Goal: Obtain resource: Download file/media

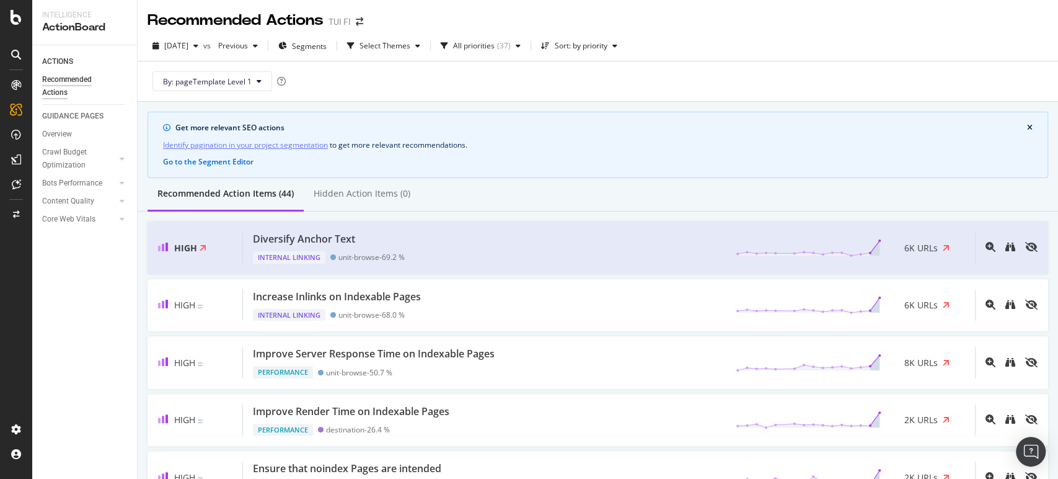
scroll to position [286, 0]
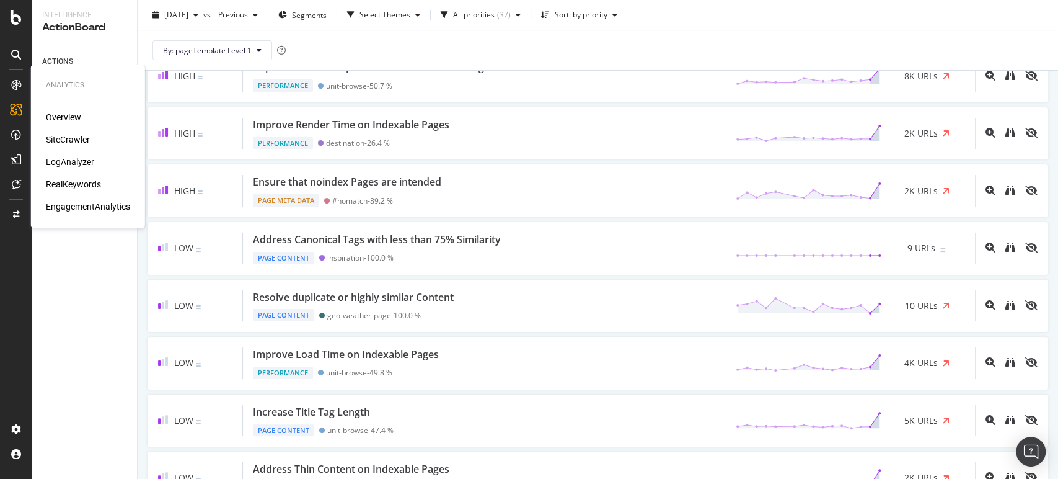
click at [60, 114] on div "Overview" at bounding box center [63, 117] width 35 height 12
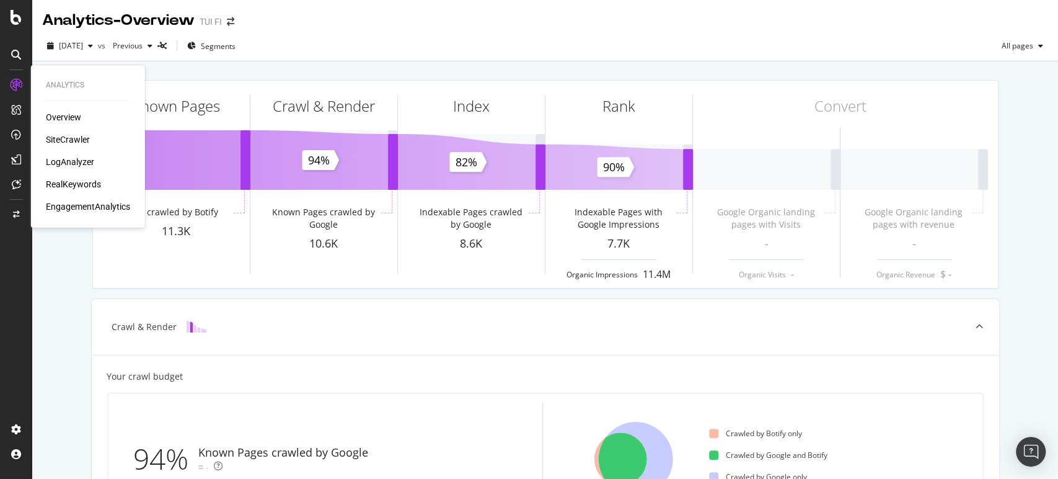
click at [57, 143] on div "SiteCrawler" at bounding box center [68, 139] width 44 height 12
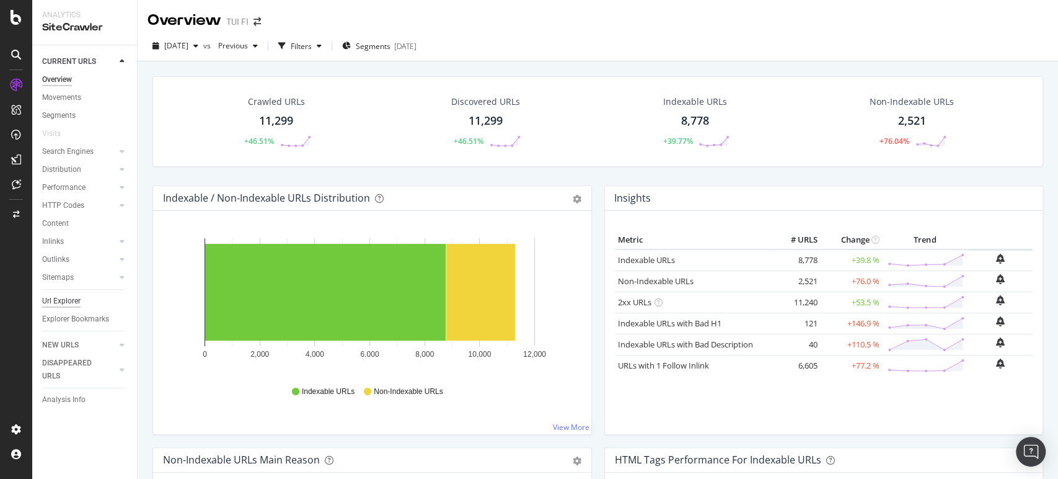
click at [55, 300] on div "Url Explorer" at bounding box center [61, 301] width 38 height 13
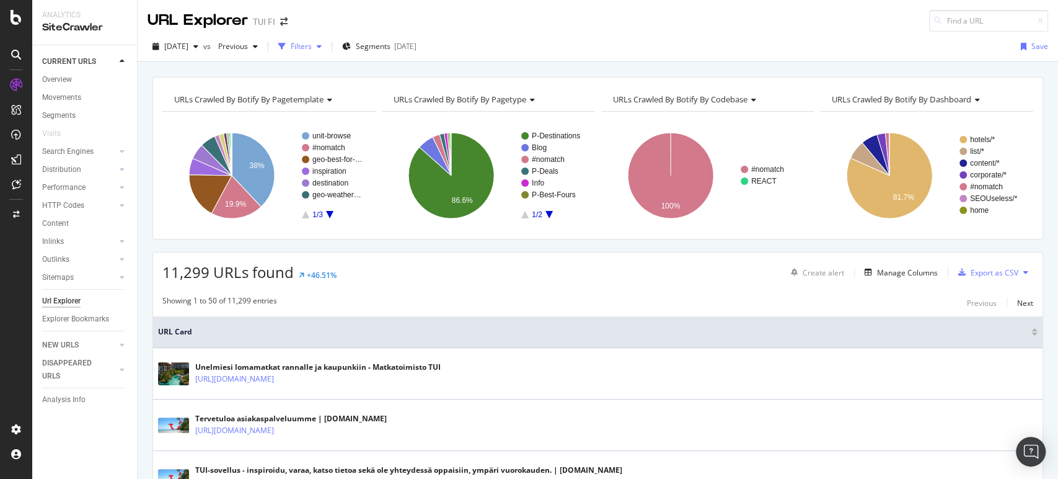
click at [312, 45] on div "Filters" at bounding box center [301, 46] width 21 height 11
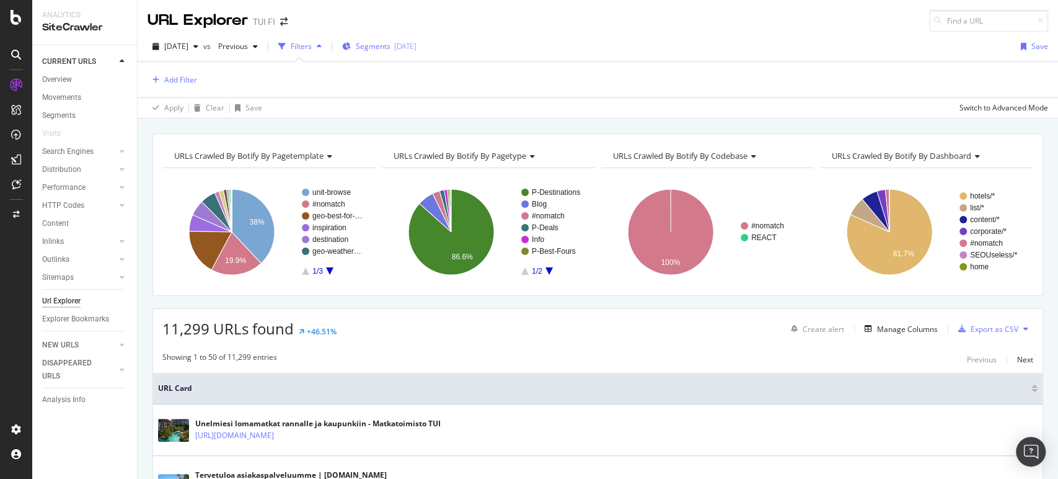
click at [391, 43] on span "Segments" at bounding box center [373, 46] width 35 height 11
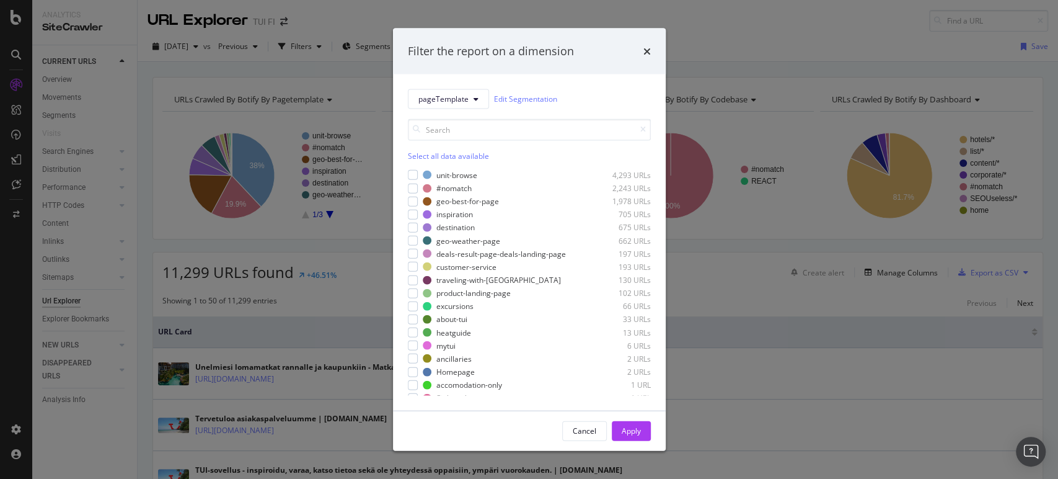
click at [461, 195] on div "unit-browse 4,293 URLs #nomatch 2,243 URLs geo-best-for-page 1,978 URLs inspira…" at bounding box center [529, 282] width 243 height 226
click at [463, 200] on div "geo-best-for-page" at bounding box center [468, 201] width 63 height 11
click at [627, 424] on div "Apply" at bounding box center [631, 430] width 19 height 19
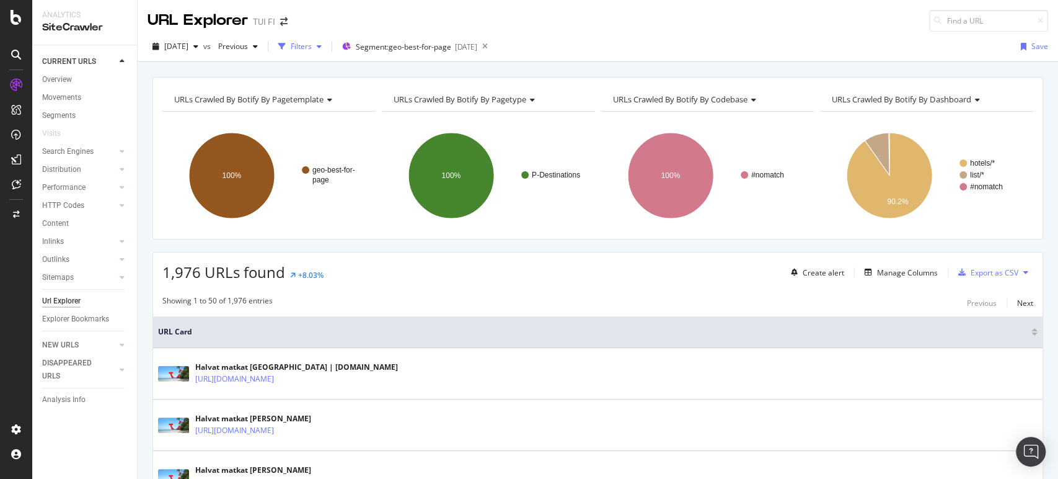
click at [312, 46] on div "Filters" at bounding box center [301, 46] width 21 height 11
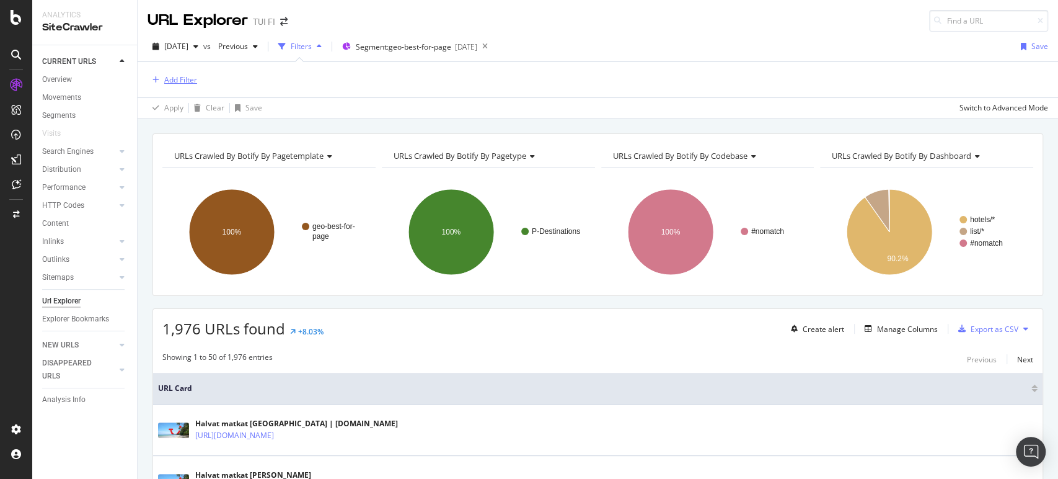
click at [190, 80] on div "Add Filter" at bounding box center [180, 79] width 33 height 11
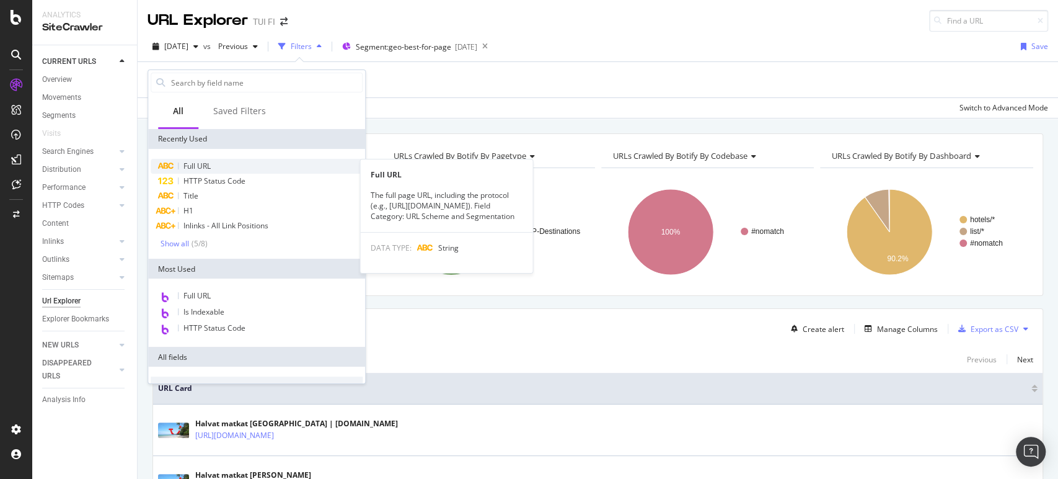
click at [201, 171] on span "Full URL" at bounding box center [197, 166] width 27 height 11
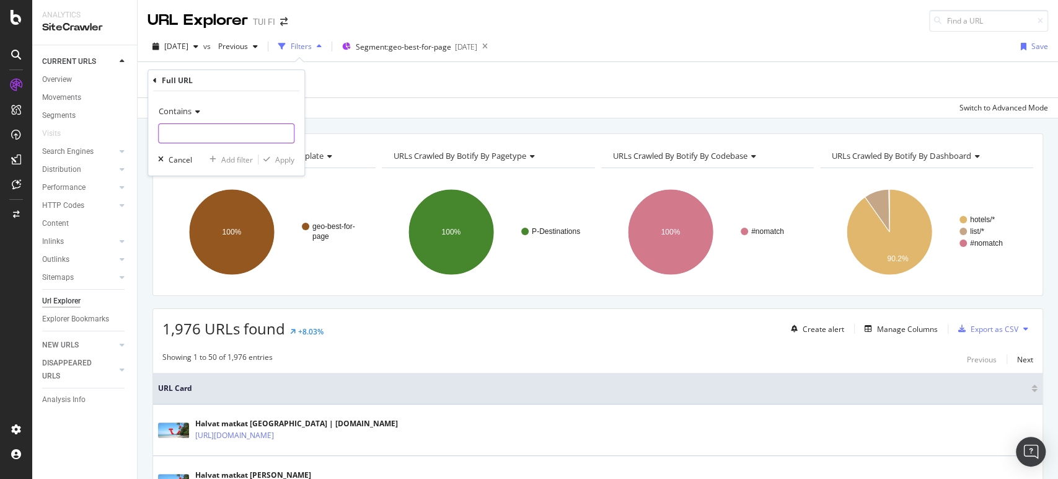
click at [242, 139] on input "text" at bounding box center [226, 133] width 135 height 20
type input "/akkilahdot/"
click at [280, 158] on div "Apply" at bounding box center [284, 159] width 19 height 11
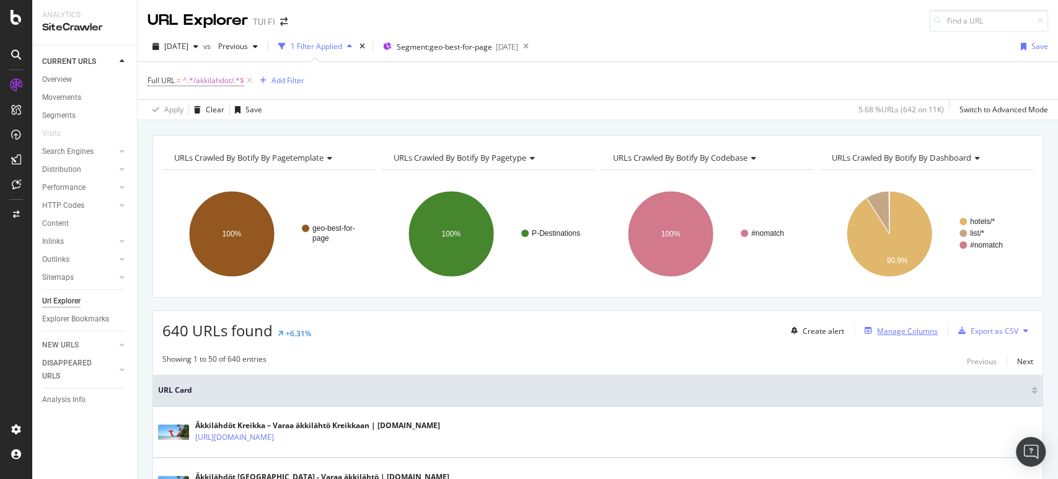
click at [895, 330] on div "Manage Columns" at bounding box center [907, 331] width 61 height 11
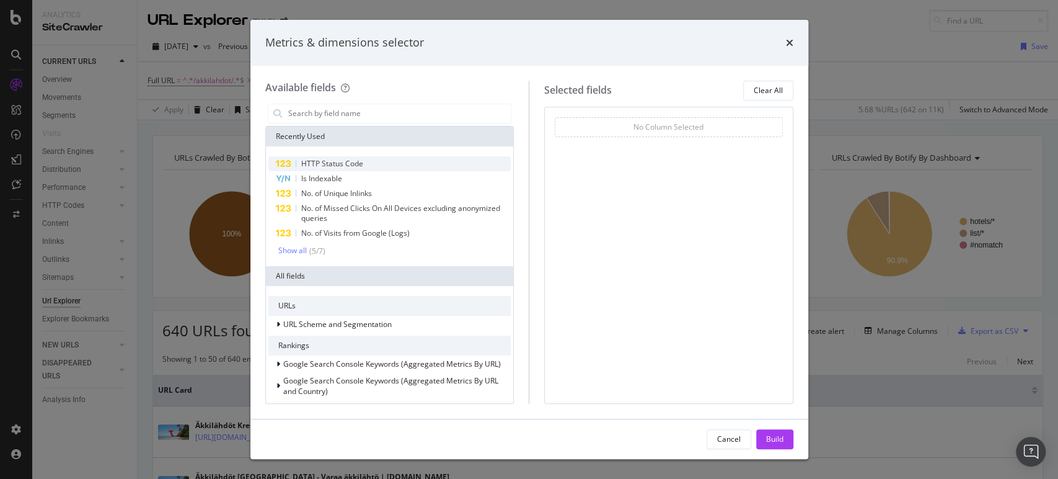
click at [441, 167] on div "HTTP Status Code" at bounding box center [389, 163] width 243 height 15
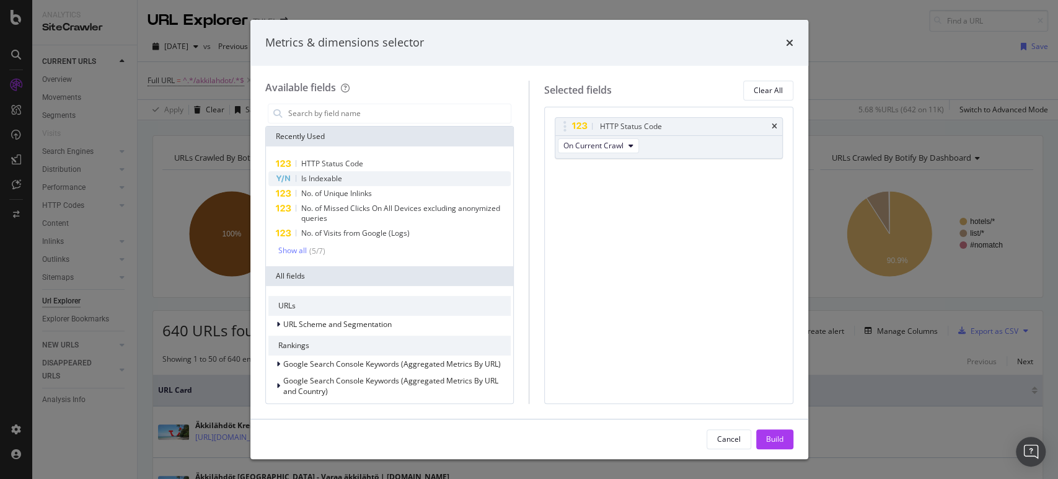
click at [441, 179] on div "Is Indexable" at bounding box center [389, 178] width 243 height 15
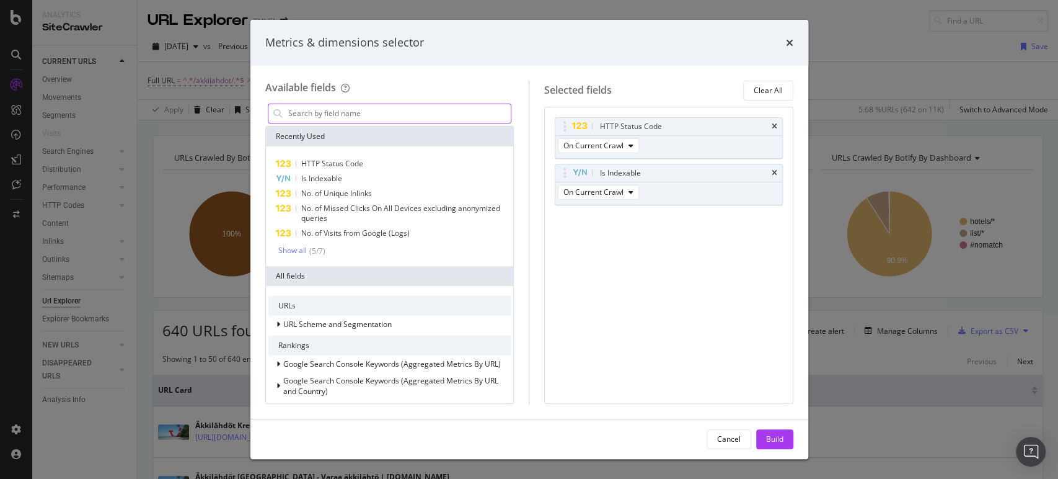
click at [360, 115] on input "modal" at bounding box center [399, 113] width 224 height 19
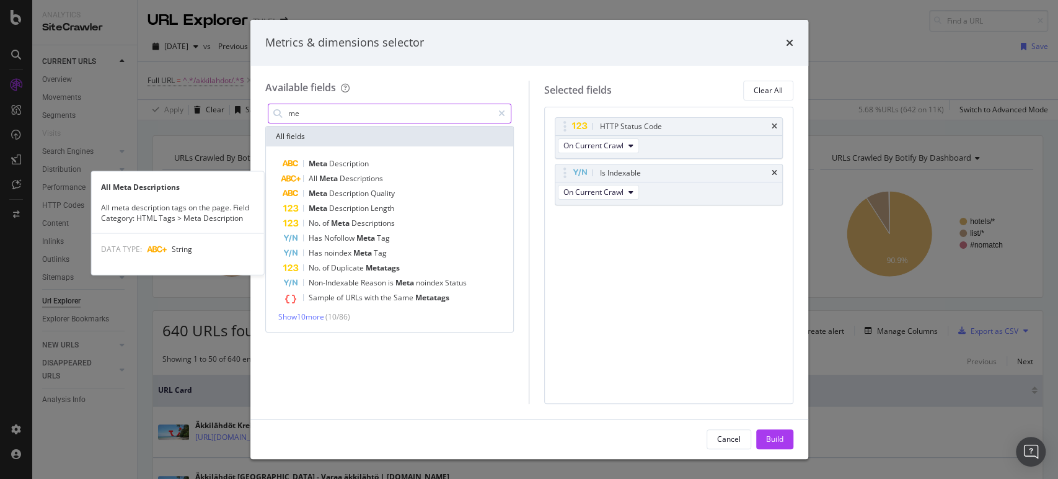
type input "m"
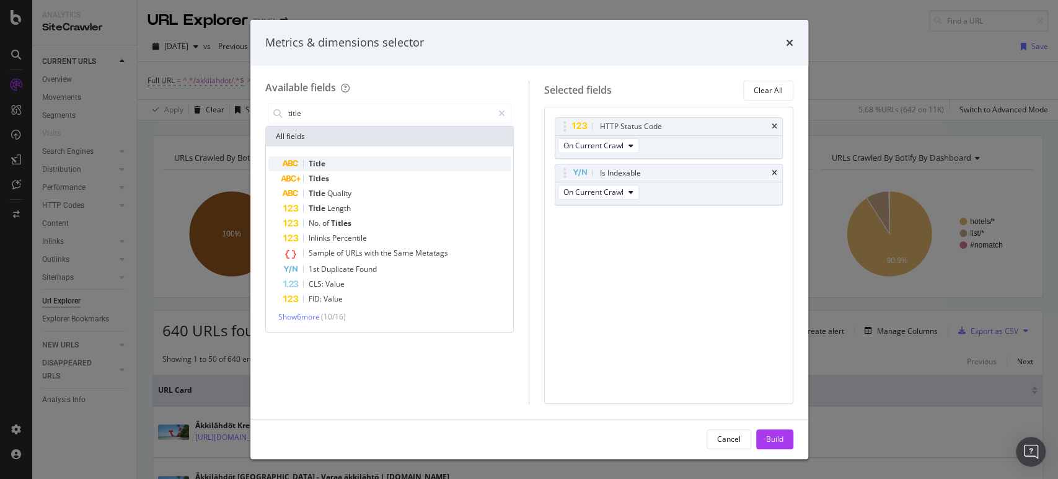
click at [326, 160] on div "Title" at bounding box center [397, 163] width 228 height 15
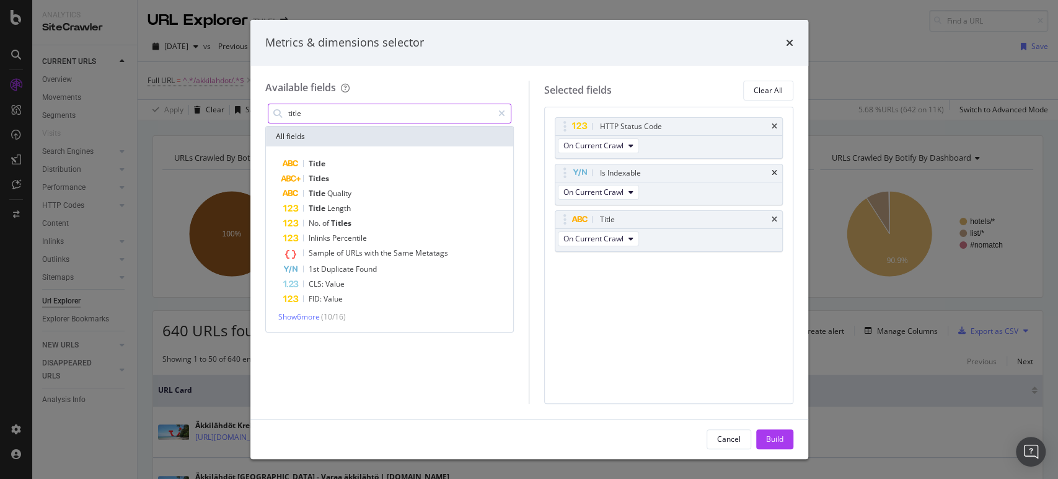
click at [340, 120] on input "title" at bounding box center [390, 113] width 206 height 19
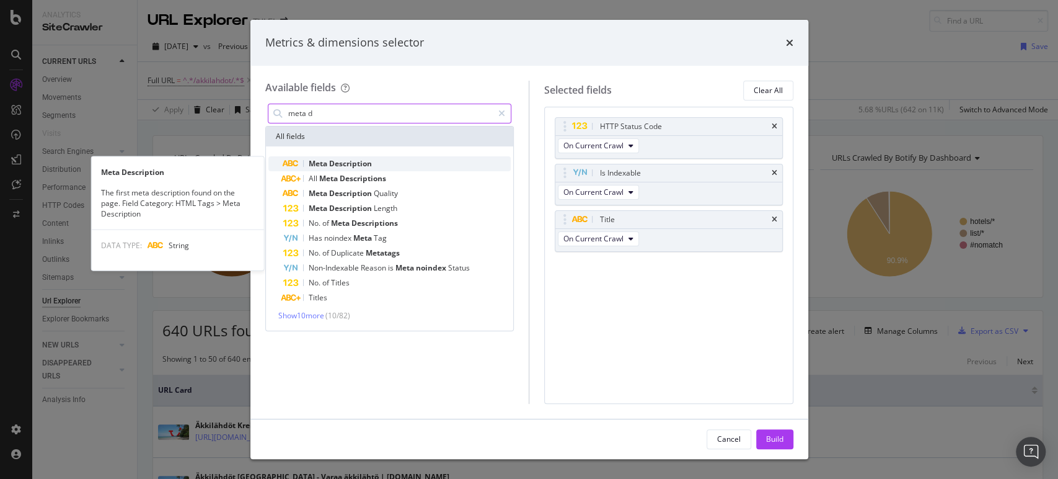
type input "meta d"
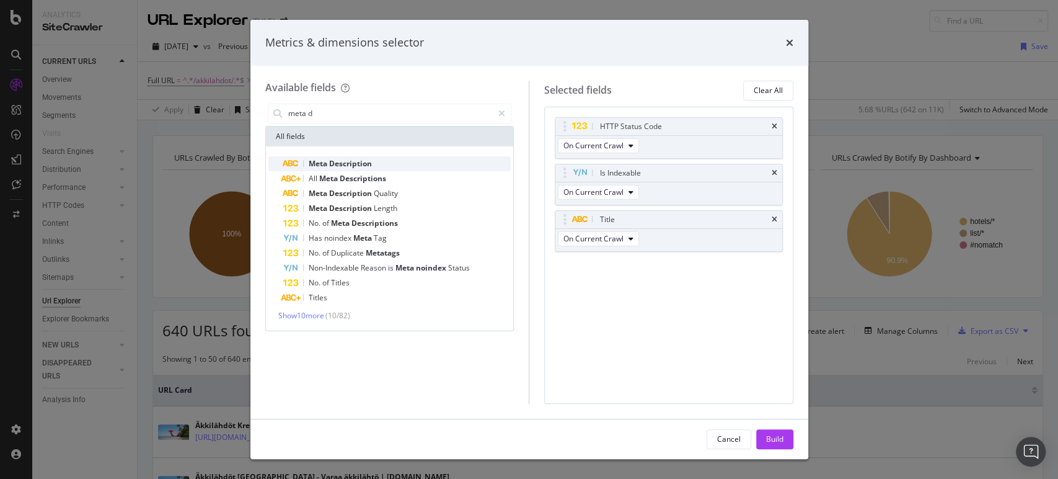
click at [336, 162] on span "Description" at bounding box center [350, 163] width 43 height 11
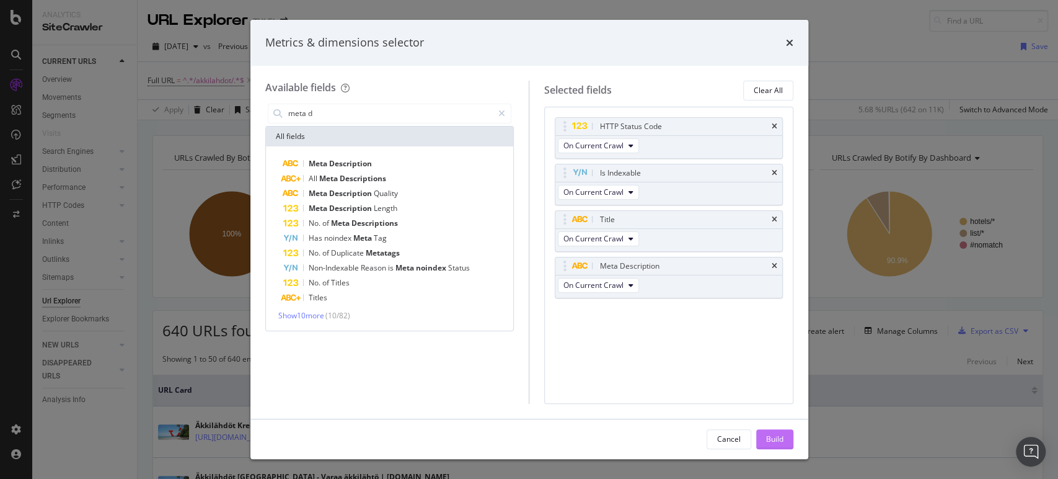
click at [773, 435] on div "Build" at bounding box center [774, 438] width 17 height 11
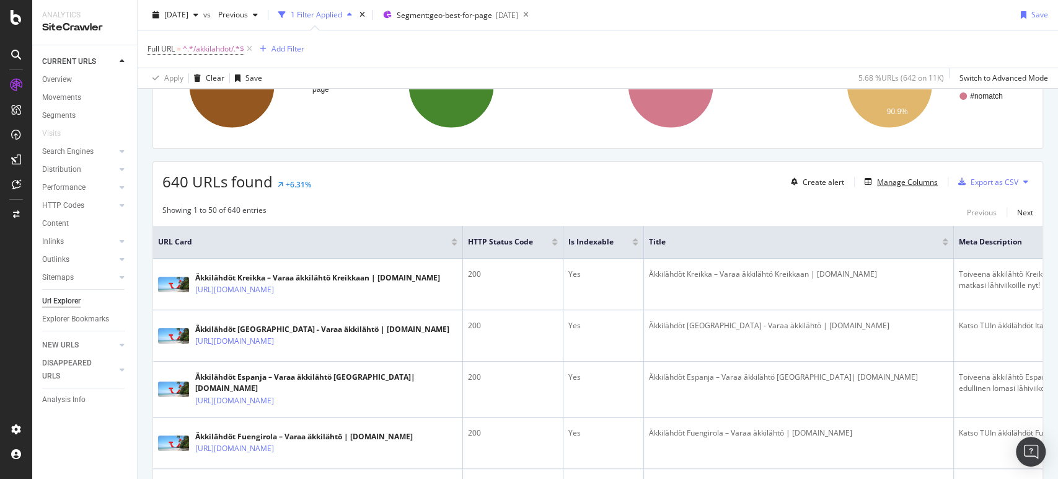
scroll to position [153, 0]
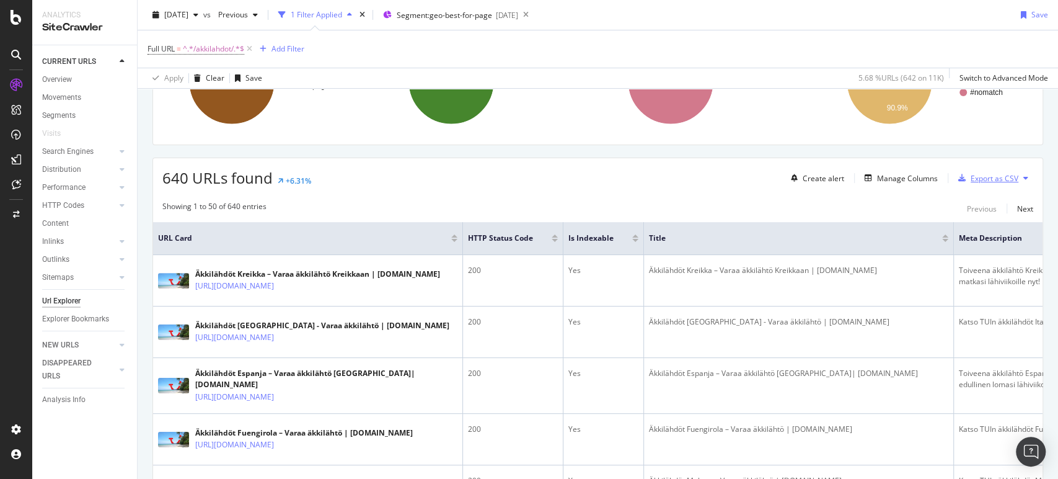
click at [971, 180] on div "Export as CSV" at bounding box center [995, 178] width 48 height 11
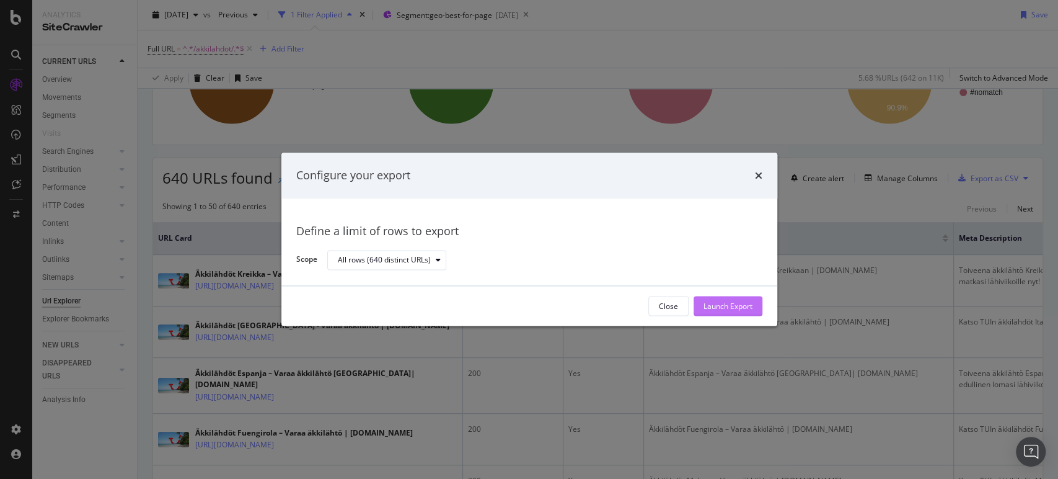
click at [719, 308] on div "Launch Export" at bounding box center [728, 306] width 49 height 11
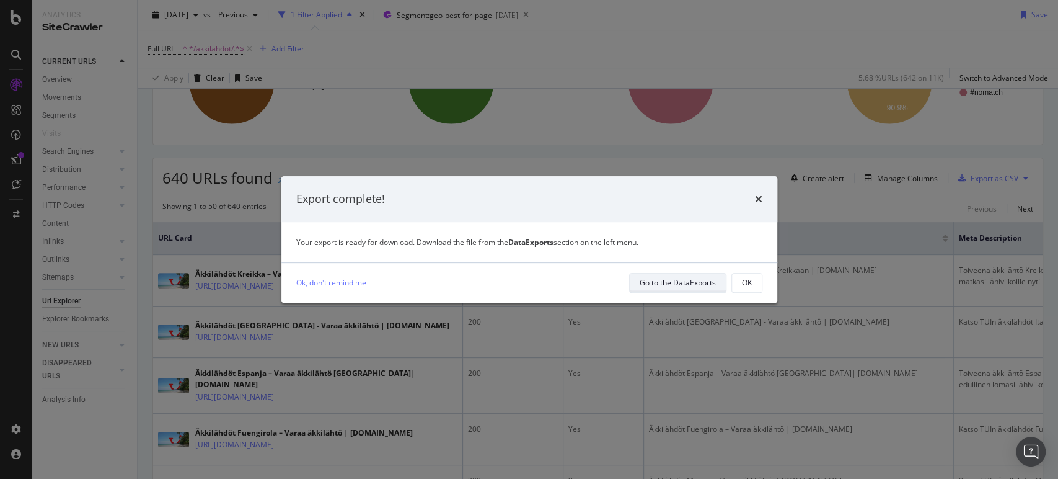
click at [688, 276] on div "Go to the DataExports" at bounding box center [678, 282] width 76 height 17
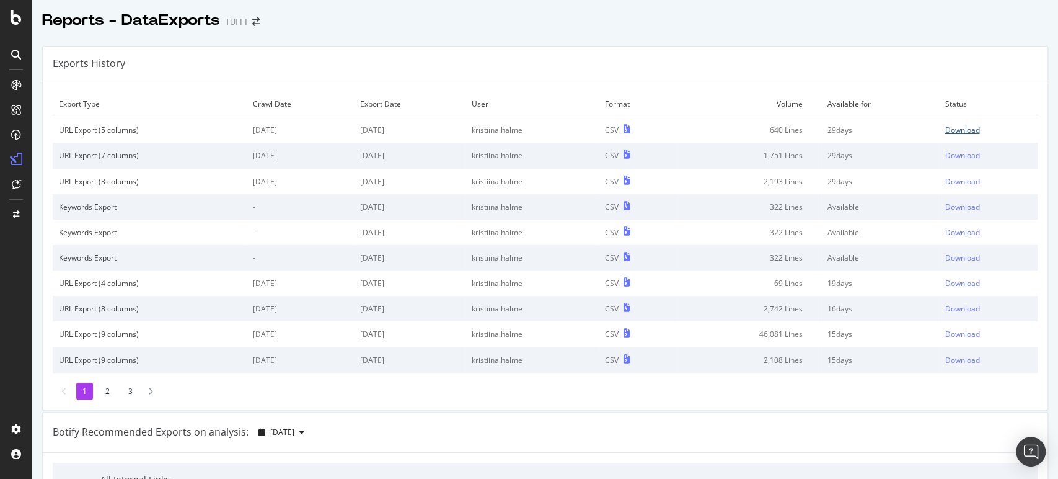
click at [956, 125] on div "Download" at bounding box center [962, 130] width 35 height 11
